Goal: Information Seeking & Learning: Learn about a topic

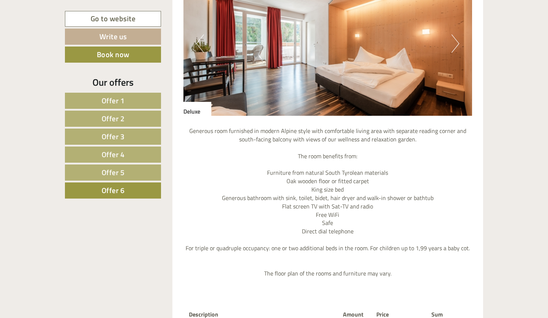
scroll to position [702, 0]
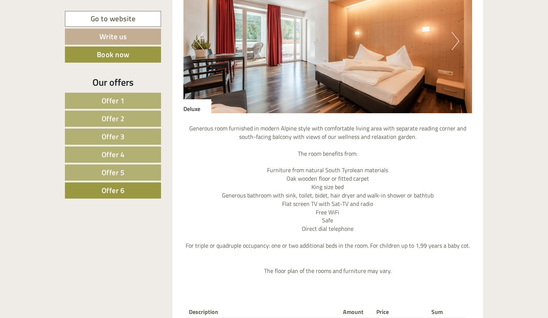
click at [455, 41] on button "Next" at bounding box center [455, 41] width 8 height 18
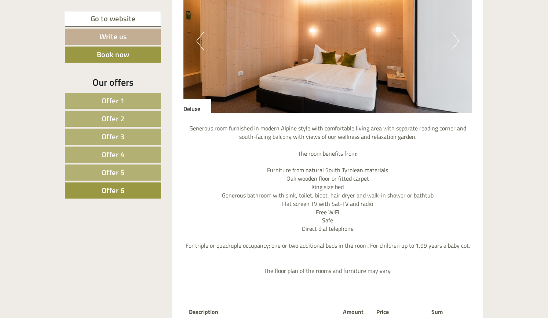
click at [455, 41] on button "Next" at bounding box center [455, 41] width 8 height 18
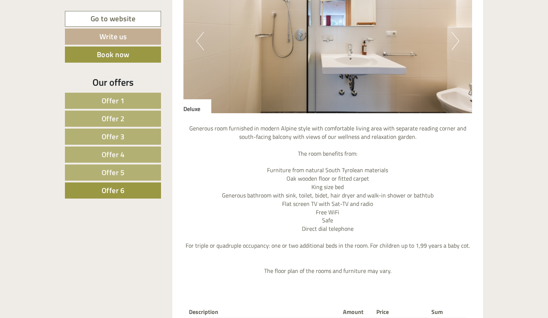
click at [455, 41] on button "Next" at bounding box center [455, 41] width 8 height 18
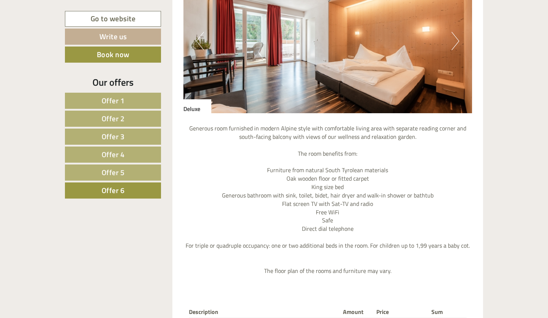
click at [455, 41] on button "Next" at bounding box center [455, 41] width 8 height 18
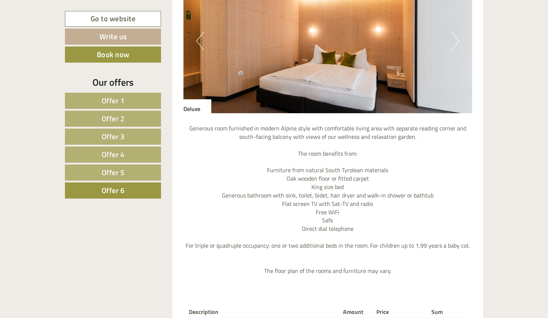
click at [455, 41] on button "Next" at bounding box center [455, 41] width 8 height 18
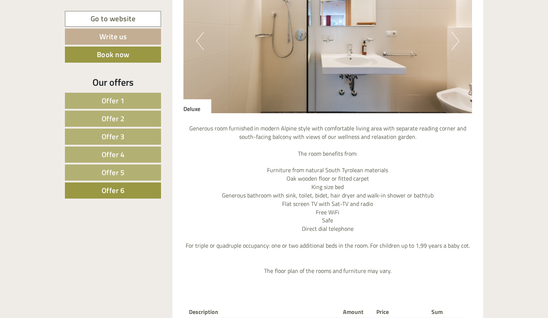
scroll to position [848, 0]
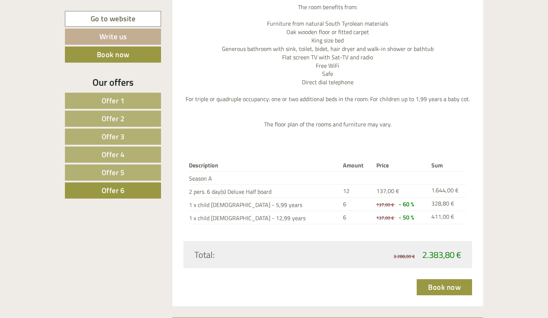
click at [99, 171] on link "Offer 5" at bounding box center [113, 173] width 96 height 16
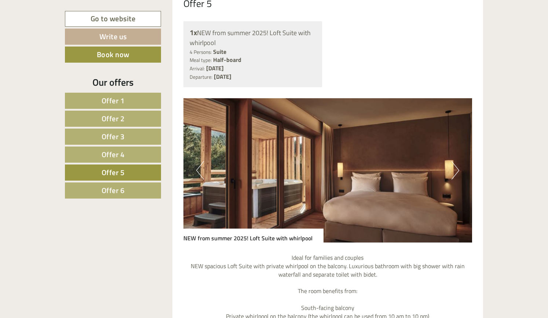
scroll to position [592, 0]
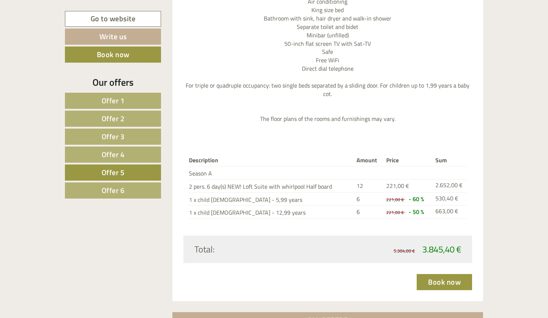
click at [109, 154] on span "Offer 4" at bounding box center [113, 154] width 23 height 11
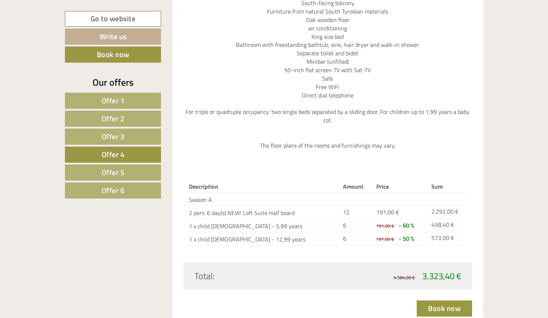
scroll to position [922, 0]
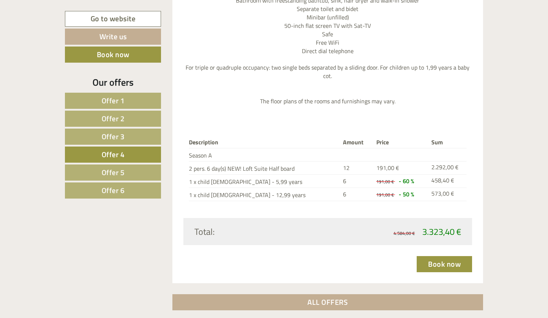
click at [119, 137] on span "Offer 3" at bounding box center [113, 136] width 23 height 11
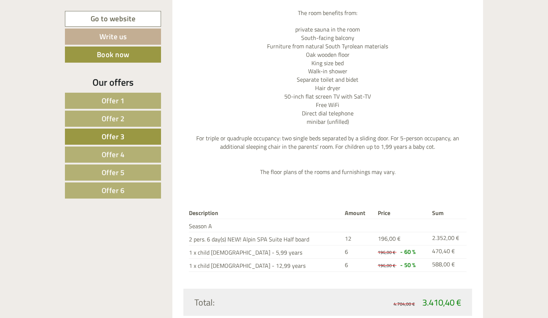
scroll to position [848, 0]
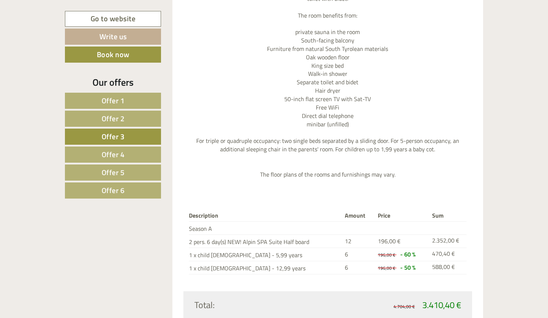
click at [111, 119] on span "Offer 2" at bounding box center [113, 118] width 23 height 11
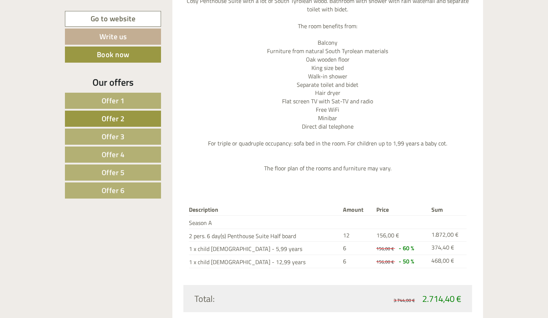
scroll to position [885, 0]
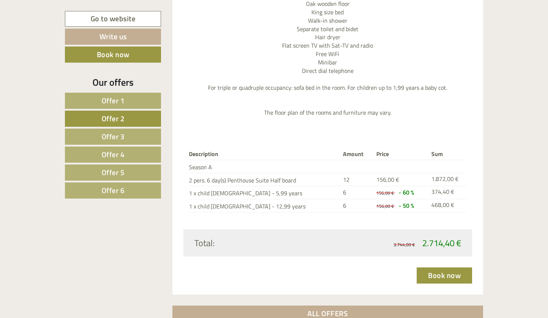
click at [98, 135] on link "Offer 3" at bounding box center [113, 137] width 96 height 16
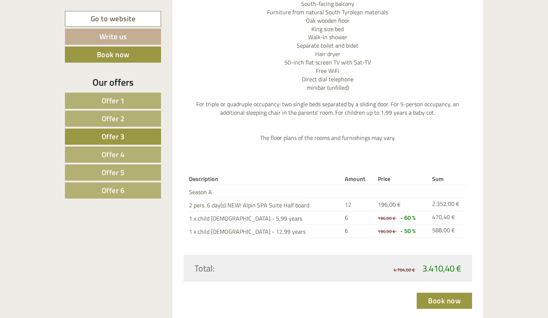
click at [118, 100] on span "Offer 1" at bounding box center [113, 100] width 23 height 11
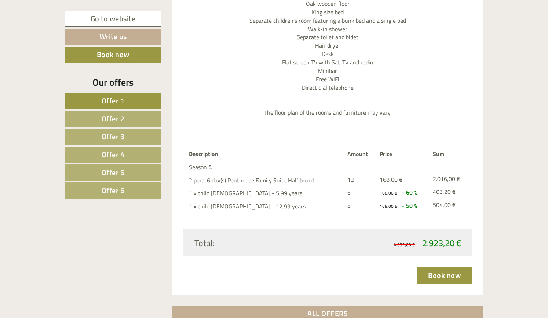
click at [113, 117] on span "Offer 2" at bounding box center [113, 118] width 23 height 11
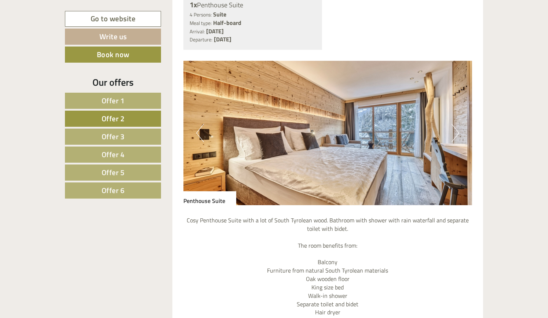
scroll to position [592, 0]
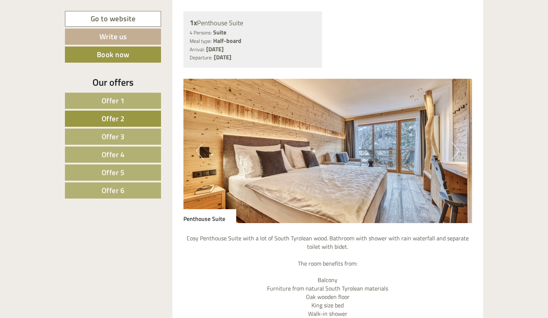
click at [453, 151] on button "Next" at bounding box center [455, 151] width 8 height 18
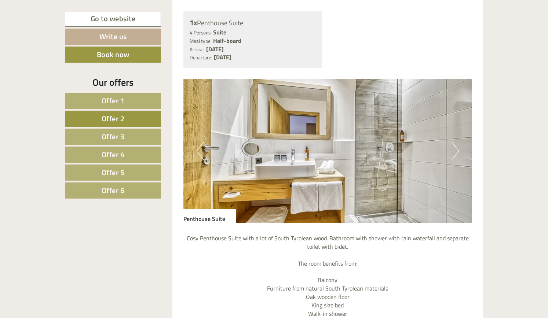
click at [453, 151] on button "Next" at bounding box center [455, 151] width 8 height 18
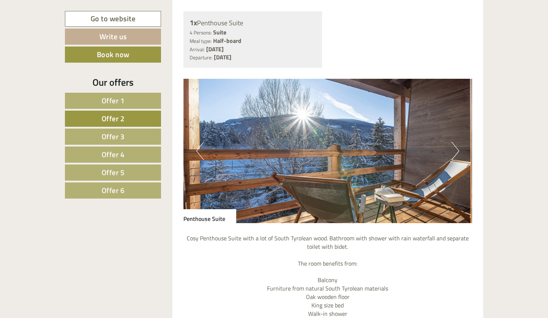
click at [453, 151] on button "Next" at bounding box center [455, 151] width 8 height 18
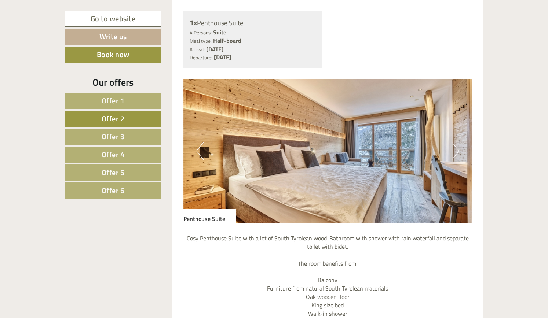
click at [453, 151] on button "Next" at bounding box center [455, 151] width 8 height 18
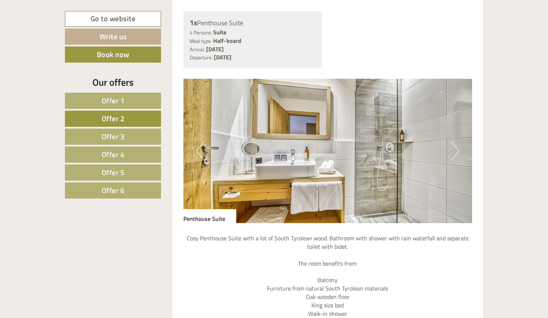
click at [453, 151] on button "Next" at bounding box center [455, 151] width 8 height 18
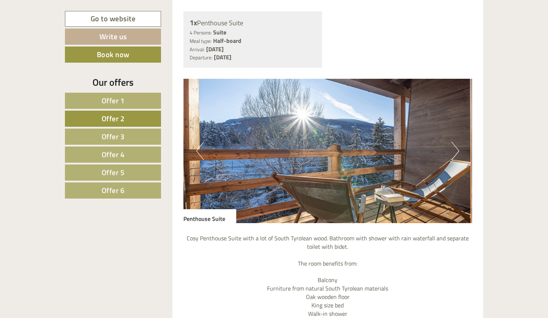
click at [453, 151] on button "Next" at bounding box center [455, 151] width 8 height 18
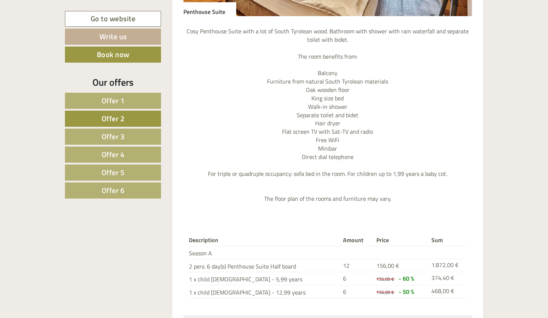
scroll to position [702, 0]
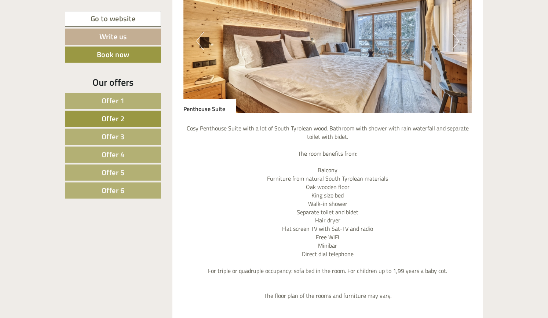
click at [120, 102] on span "Offer 1" at bounding box center [113, 100] width 23 height 11
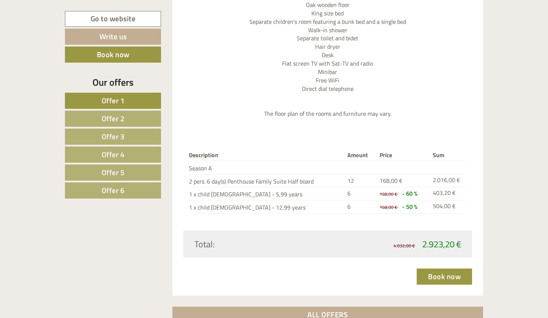
scroll to position [848, 0]
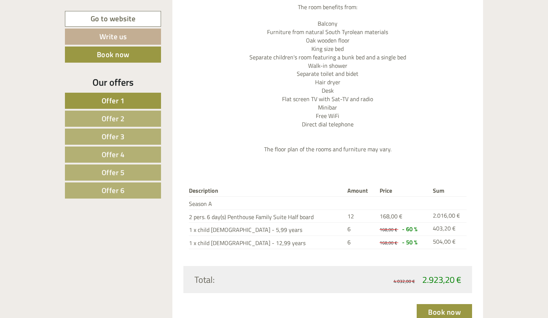
click at [123, 192] on span "Offer 6" at bounding box center [113, 190] width 23 height 11
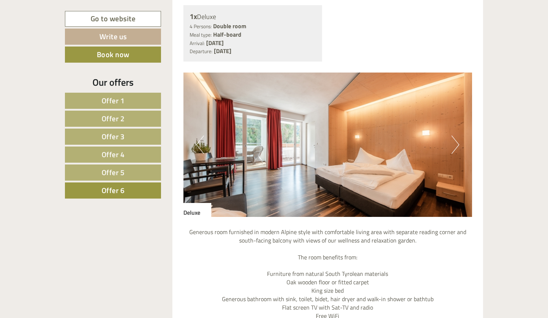
scroll to position [592, 0]
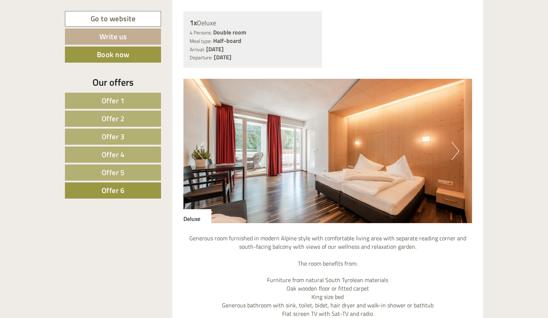
click at [455, 153] on button "Next" at bounding box center [455, 151] width 8 height 18
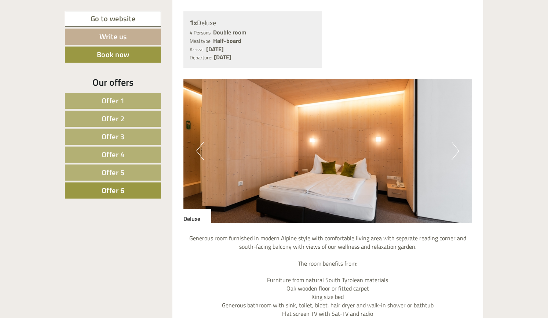
click at [455, 153] on button "Next" at bounding box center [455, 151] width 8 height 18
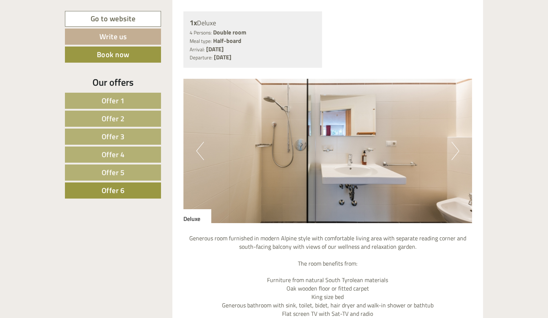
click at [455, 153] on button "Next" at bounding box center [455, 151] width 8 height 18
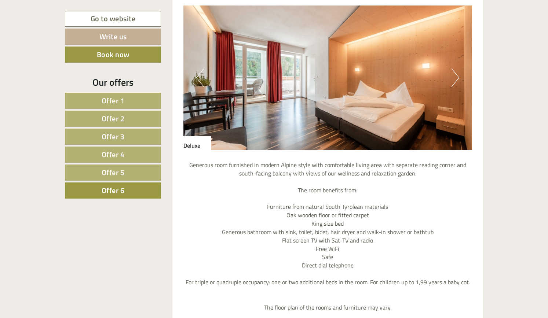
scroll to position [702, 0]
